Goal: Information Seeking & Learning: Learn about a topic

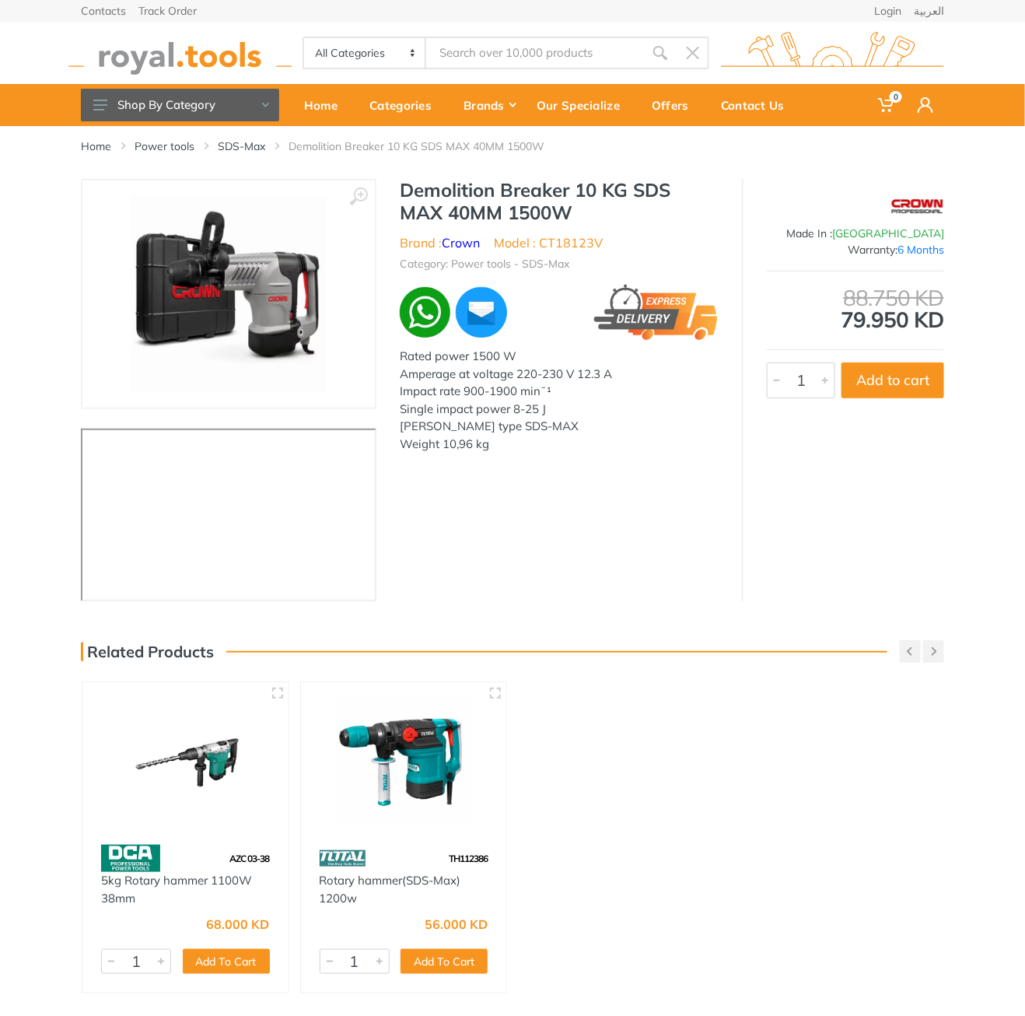
type input "CT18123V"
